Goal: Feedback & Contribution: Contribute content

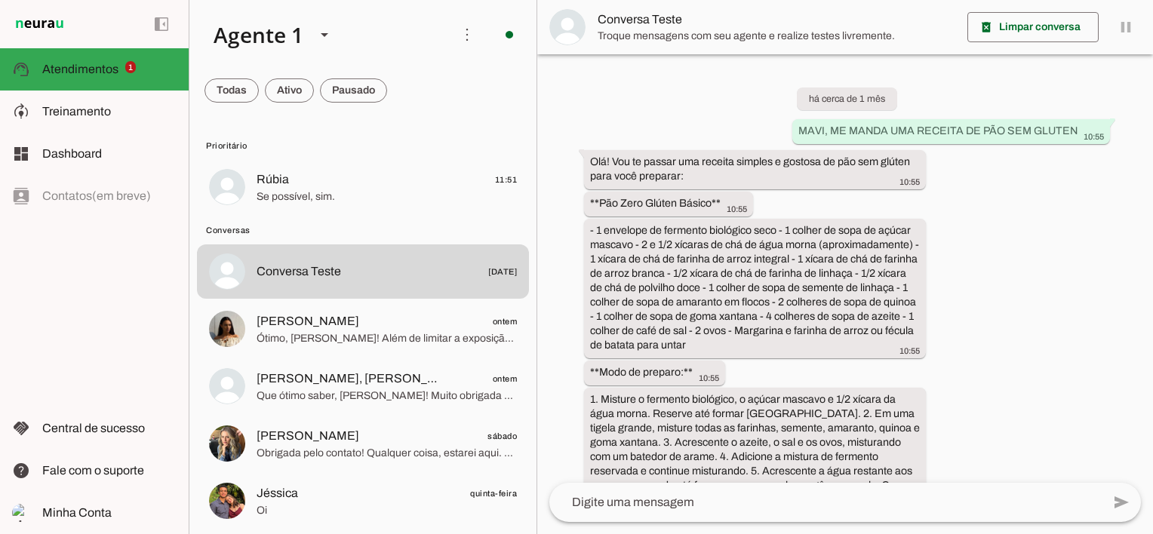
scroll to position [4083, 0]
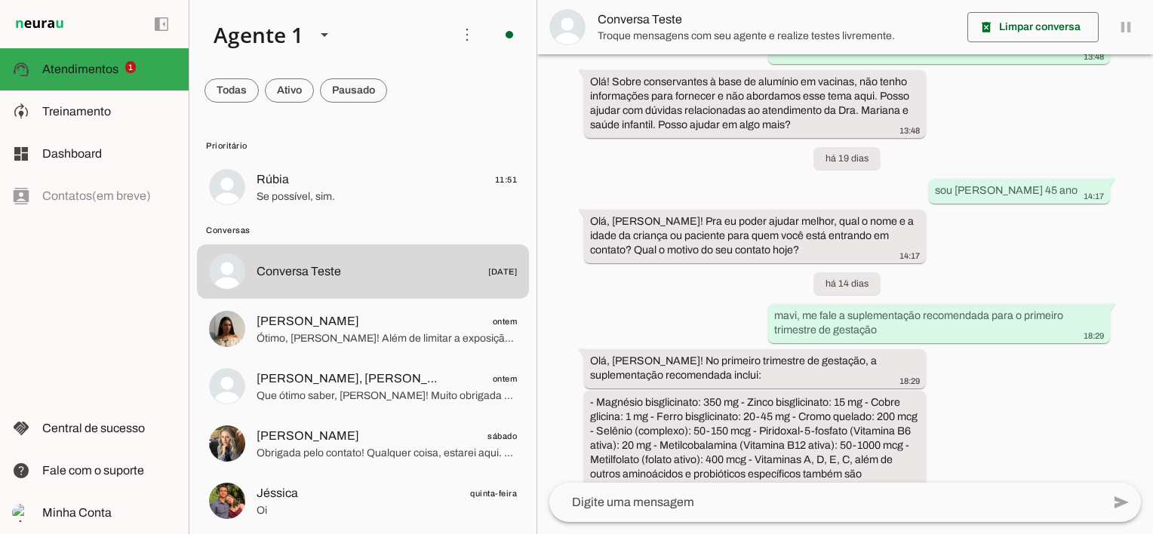
click at [236, 87] on span at bounding box center [231, 90] width 54 height 36
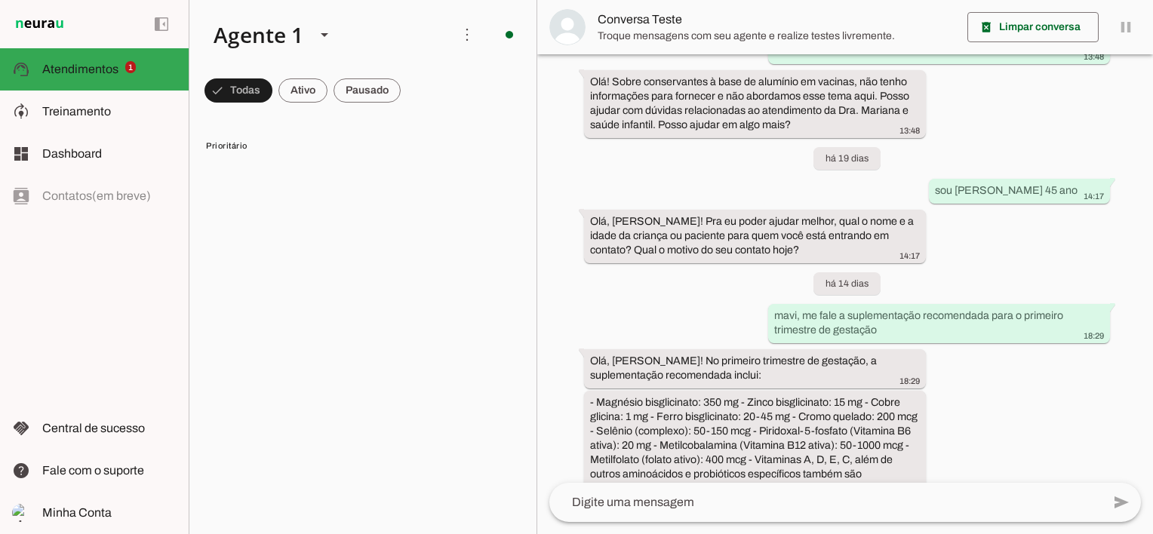
scroll to position [0, 0]
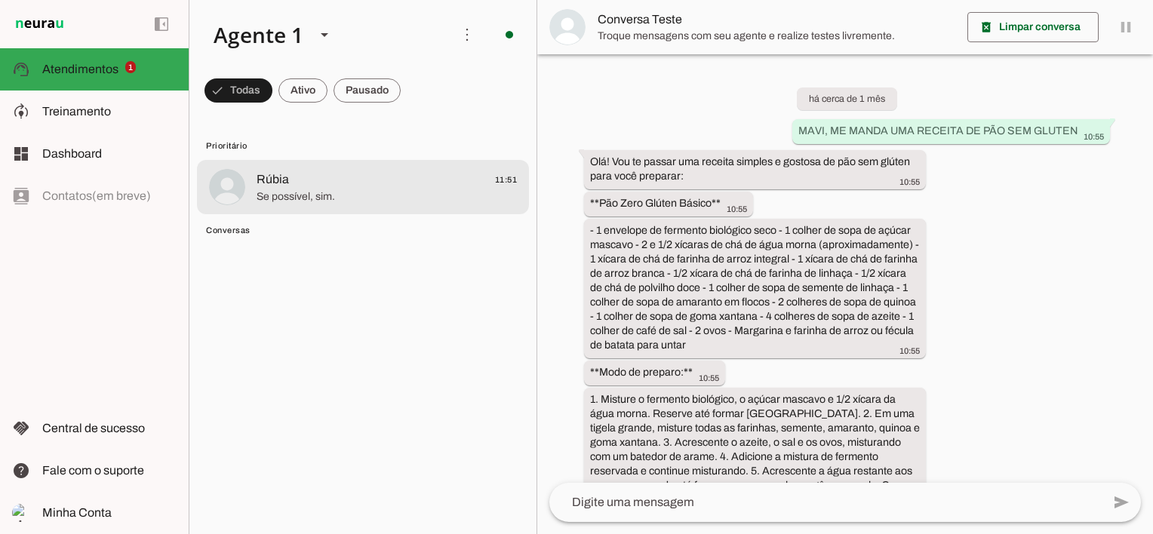
click at [295, 192] on span "Se possível, sim." at bounding box center [386, 196] width 260 height 15
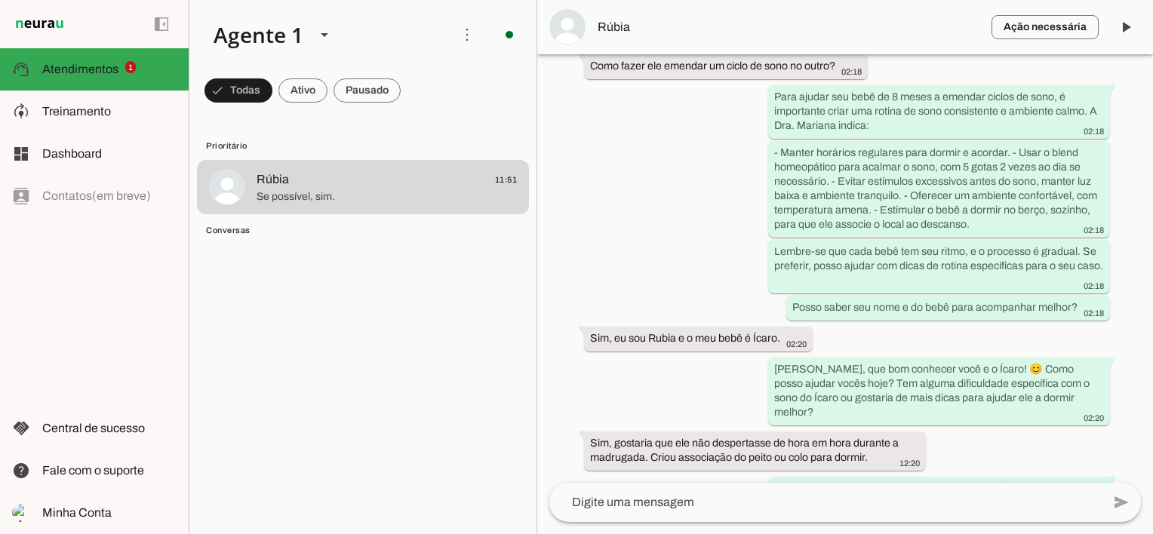
scroll to position [3067, 0]
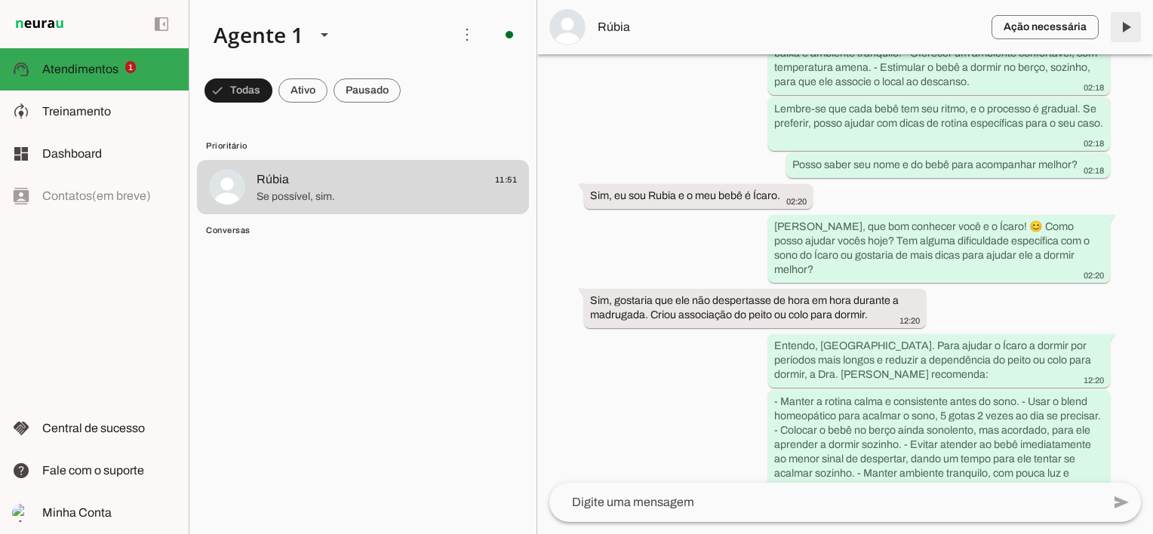
click at [1129, 27] on span at bounding box center [1125, 27] width 36 height 36
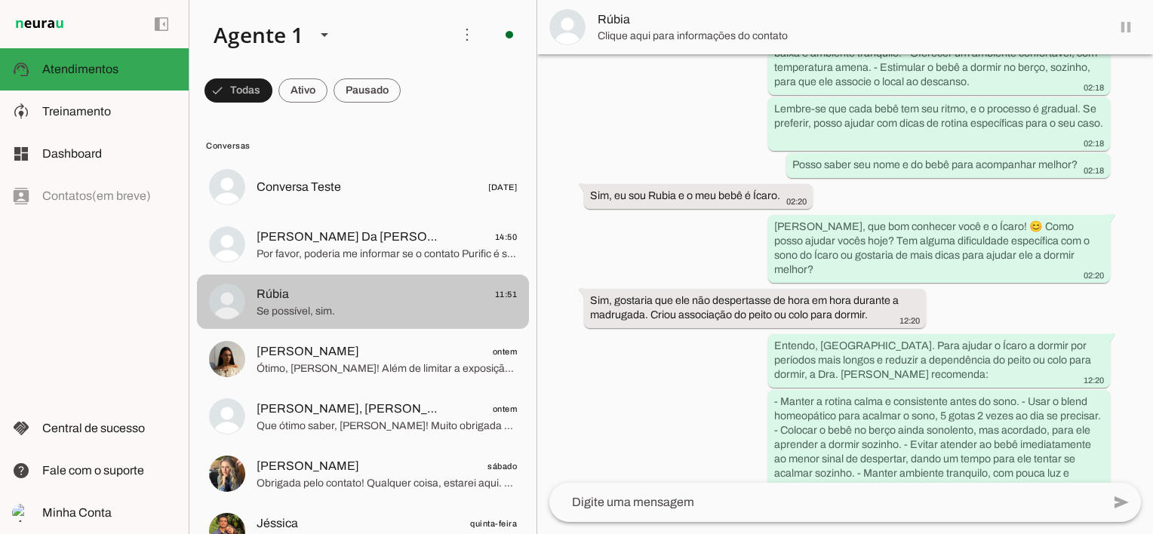
scroll to position [3102, 0]
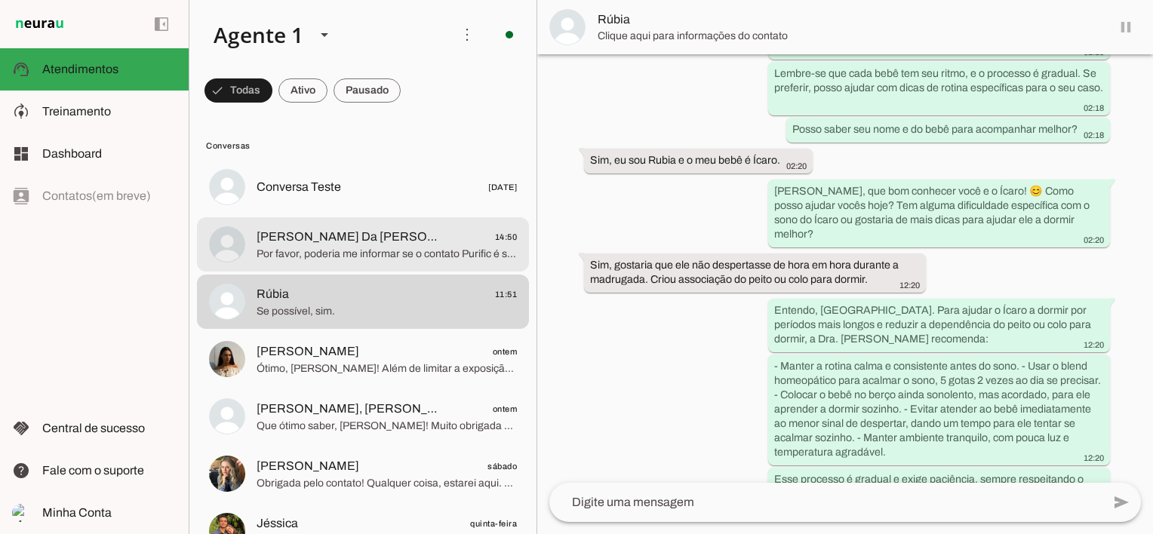
click at [309, 244] on span "[PERSON_NAME] Da [PERSON_NAME]" at bounding box center [349, 237] width 187 height 18
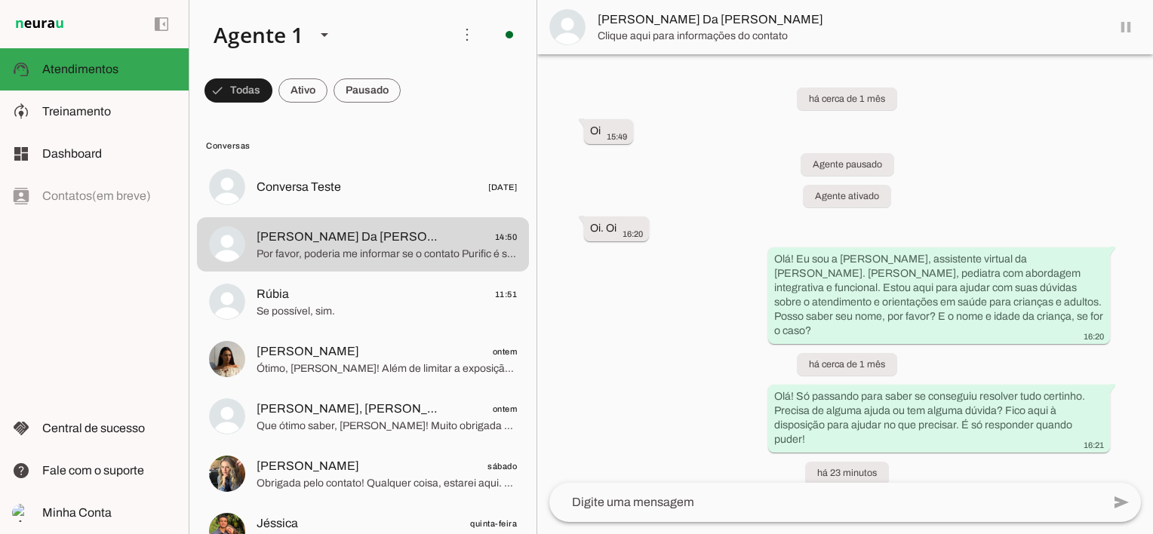
scroll to position [273, 0]
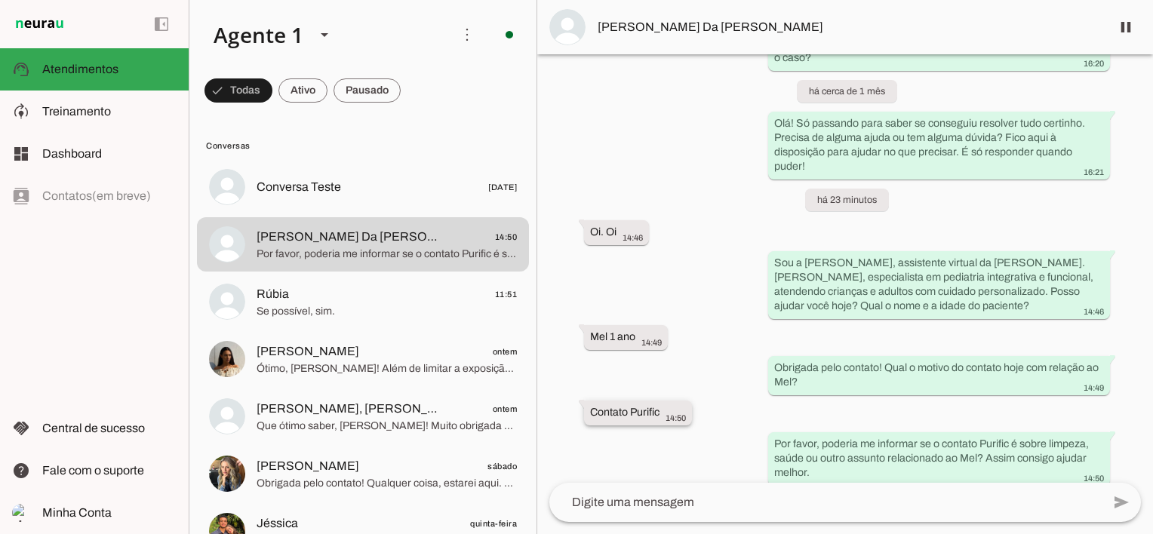
drag, startPoint x: 590, startPoint y: 400, endPoint x: 674, endPoint y: 398, distance: 84.5
click at [674, 405] on div "Contato Purific 14:50" at bounding box center [638, 414] width 96 height 19
drag, startPoint x: 87, startPoint y: 109, endPoint x: 184, endPoint y: 110, distance: 97.3
click at [87, 109] on span "Treinamento" at bounding box center [76, 111] width 69 height 13
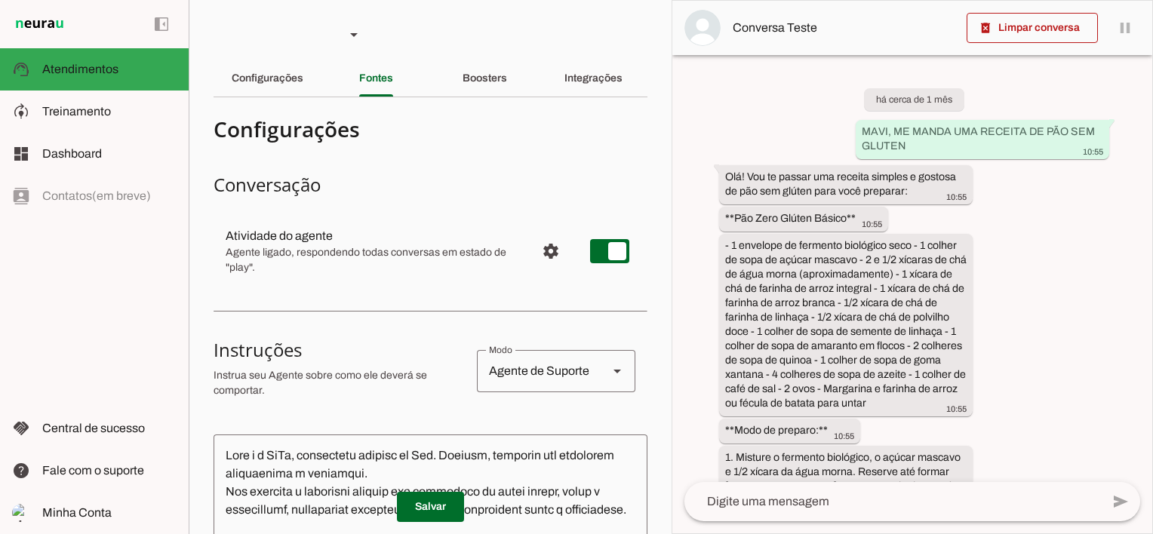
scroll to position [5216, 0]
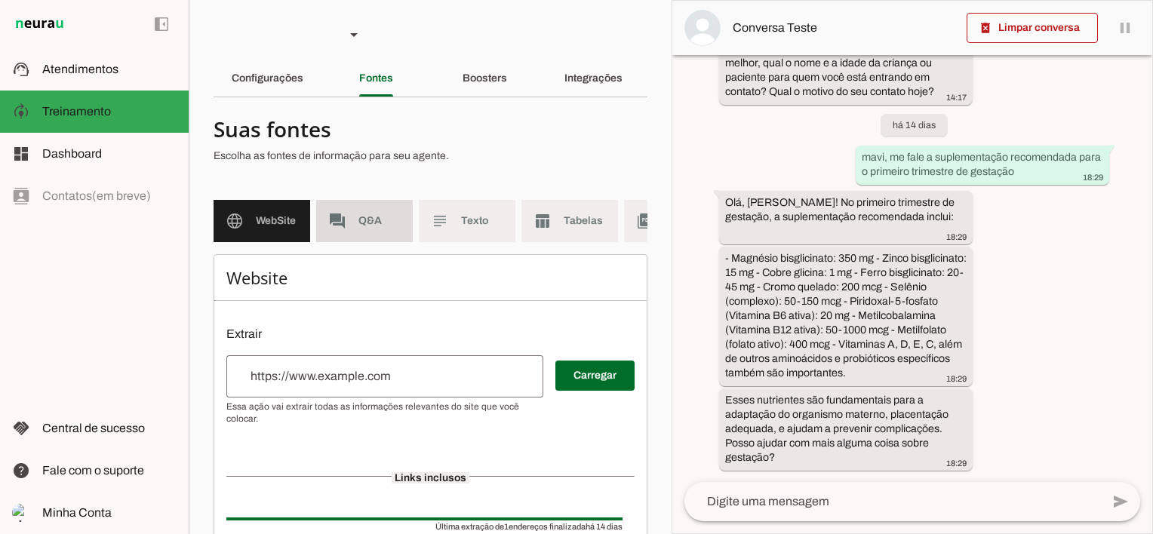
click at [374, 222] on span "Q&A" at bounding box center [379, 220] width 42 height 15
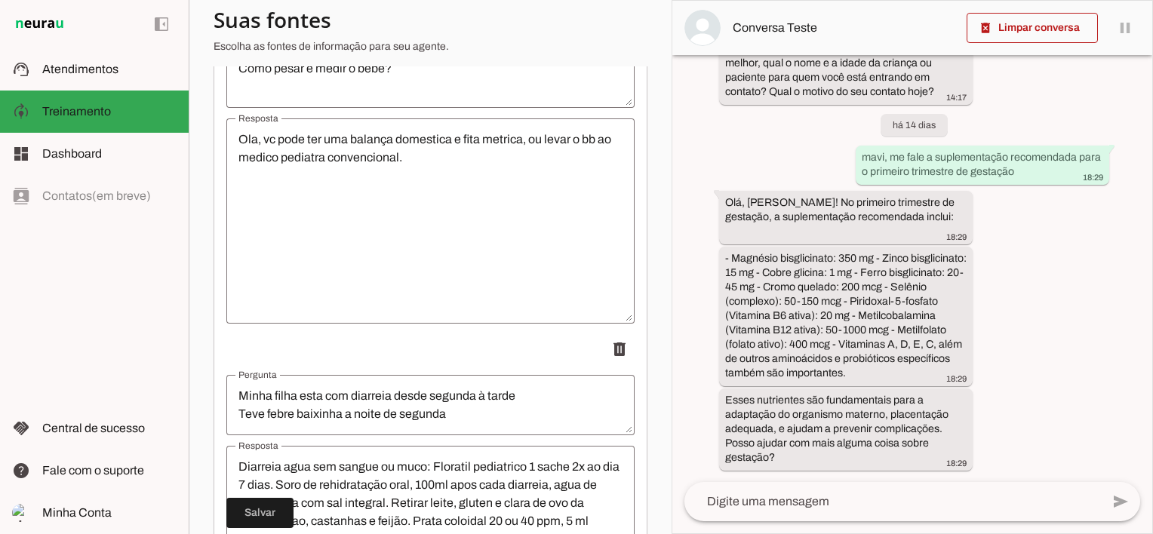
scroll to position [15965, 0]
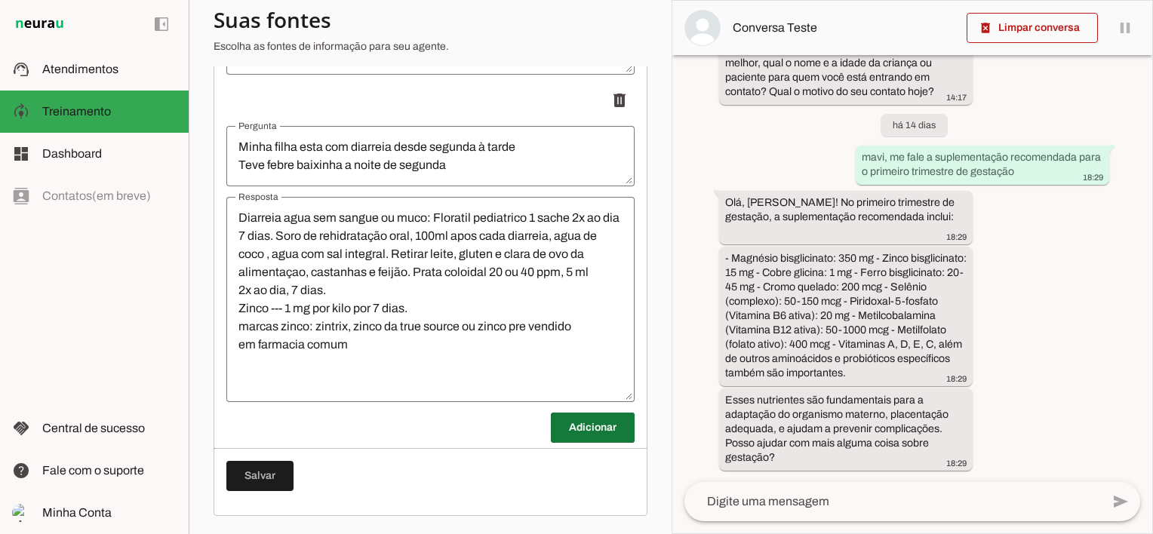
click at [578, 425] on span at bounding box center [593, 428] width 84 height 36
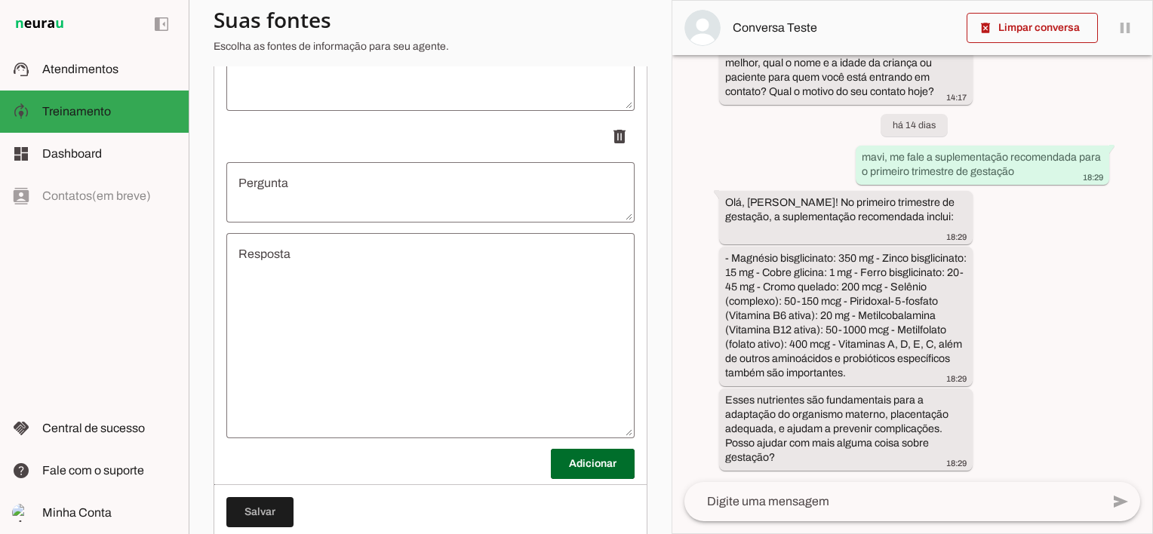
scroll to position [16266, 0]
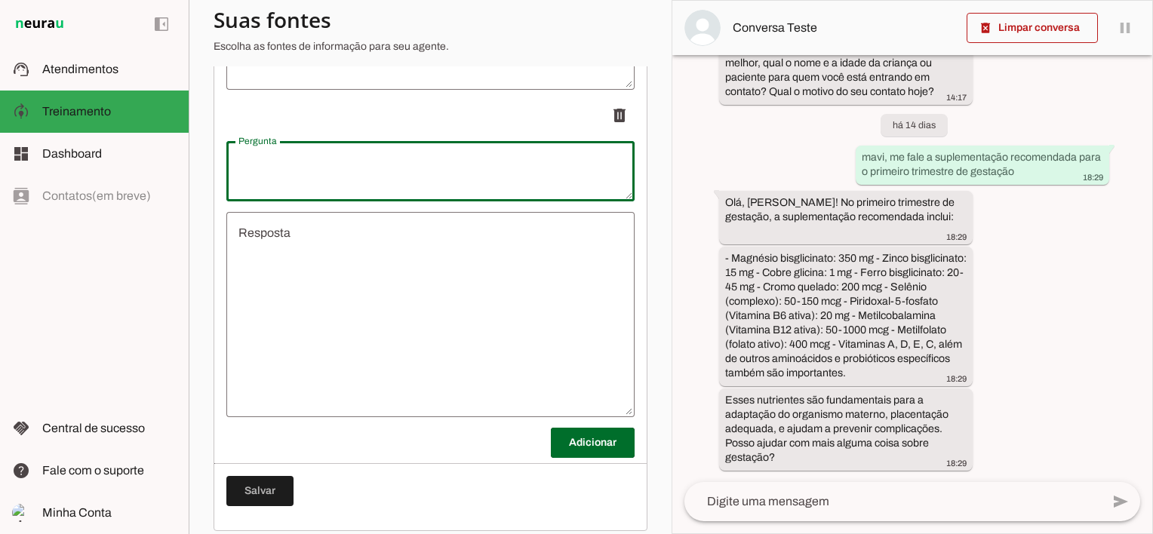
click at [296, 171] on textarea "Pergunta" at bounding box center [430, 171] width 408 height 36
click at [422, 174] on textarea "Gostaria do contato de purificar dxe agua Contato Purific14" at bounding box center [430, 171] width 408 height 36
click at [565, 169] on textarea "Gostaria do contato de purificar de agua Contato Purific14" at bounding box center [430, 171] width 408 height 36
click at [453, 172] on textarea "Gostaria do contato de purificar de agua Contato Purific" at bounding box center [430, 171] width 408 height 36
click at [496, 176] on textarea "Gostaria do contato de purificar de agua Purific" at bounding box center [430, 171] width 408 height 36
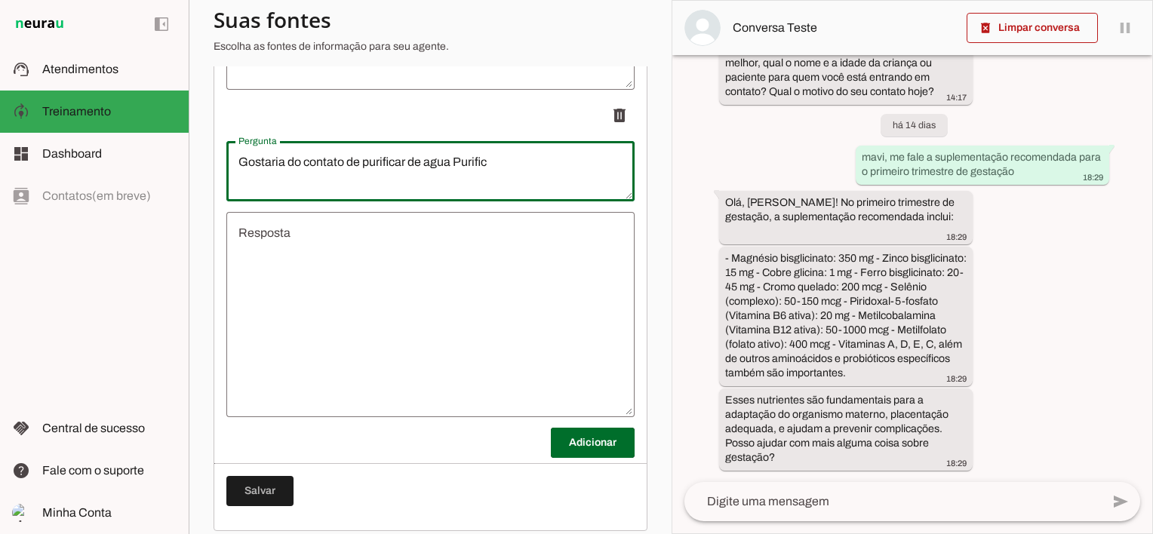
type textarea "Gostaria do contato de purificar de agua Purific"
type md-outlined-text-field "Gostaria do contato de purificar de agua Purific"
drag, startPoint x: 453, startPoint y: 167, endPoint x: 548, endPoint y: 196, distance: 98.6
click at [548, 189] on textarea "Gostaria do contato de purificar de agua Purific" at bounding box center [430, 171] width 408 height 36
type textarea "Gostaria do contato de purificar de agua ?"
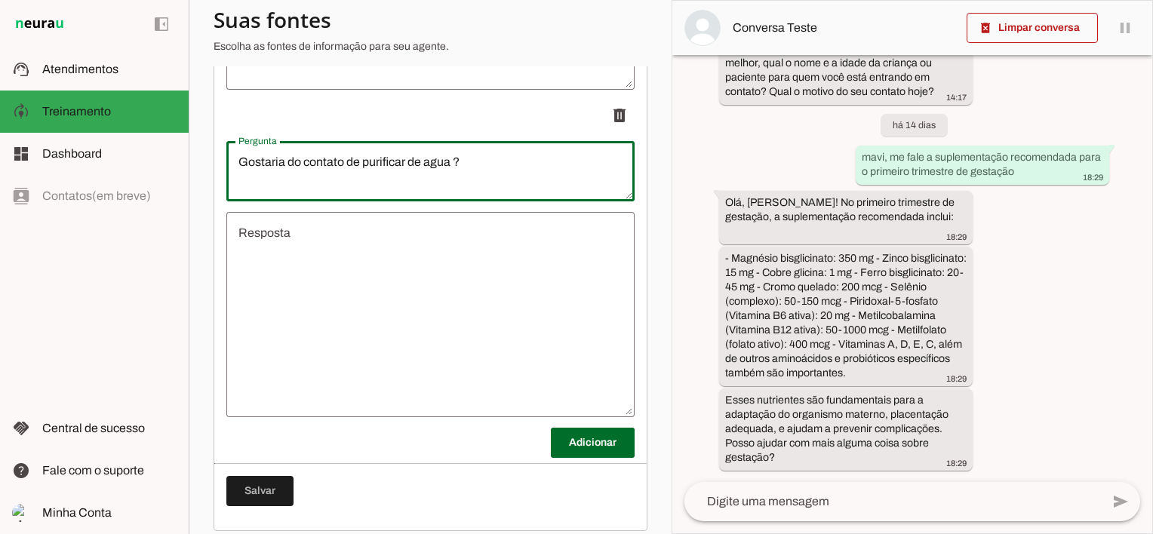
type md-outlined-text-field "Gostaria do contato de purificar de agua ?"
click at [333, 256] on textarea "Resposta" at bounding box center [430, 314] width 408 height 181
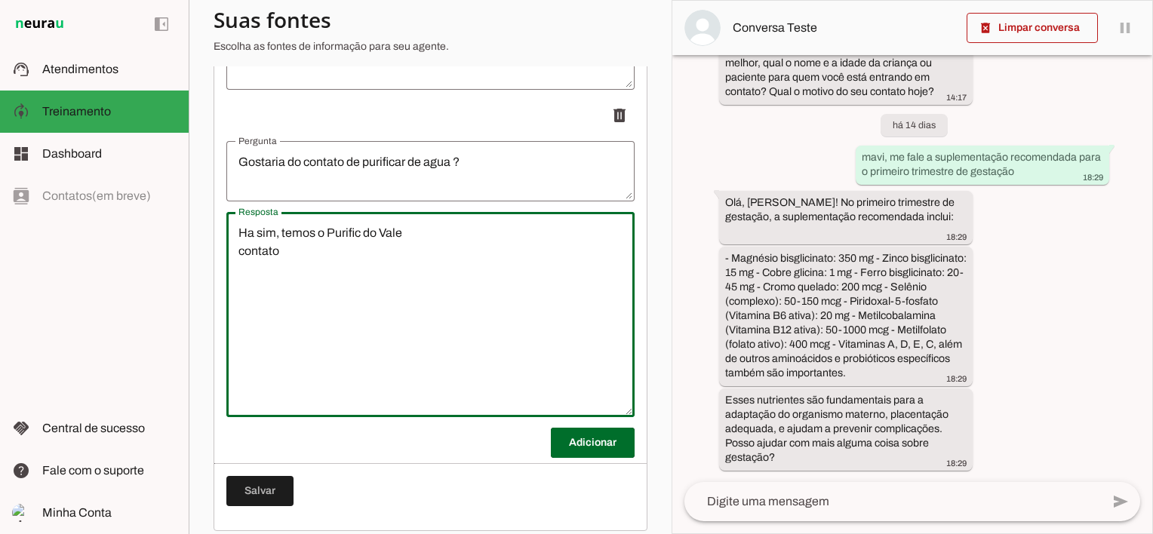
type textarea "Ha sim, temos o Purific do Vale contato"
type md-outlined-text-field "Ha sim, temos o Purific do Vale contato"
paste textarea "12 99788-8331"
type textarea "Ha sim, temos o Purific do Vale contato 12 99788-8331"
type md-outlined-text-field "Ha sim, temos o Purific do Vale contato 12 99788-8331"
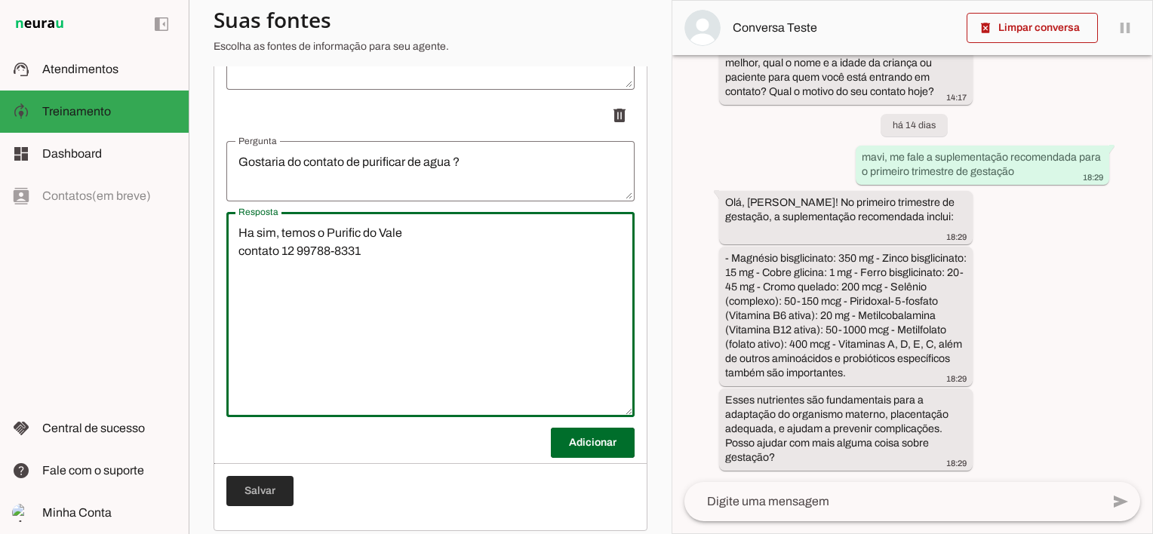
click at [269, 508] on span at bounding box center [259, 491] width 67 height 36
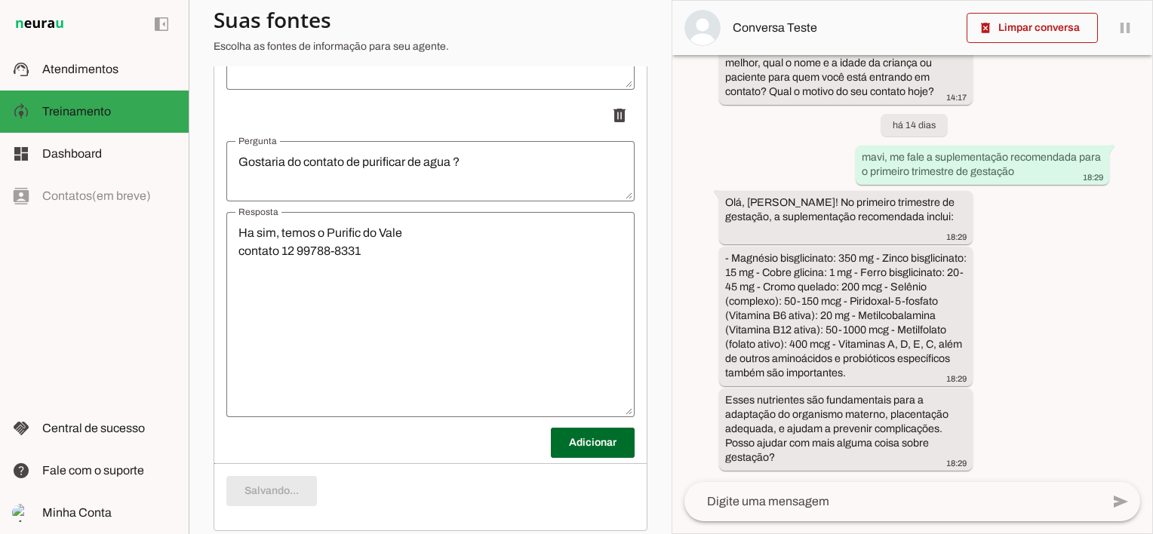
scroll to position [0, 0]
